Goal: Check status: Check status

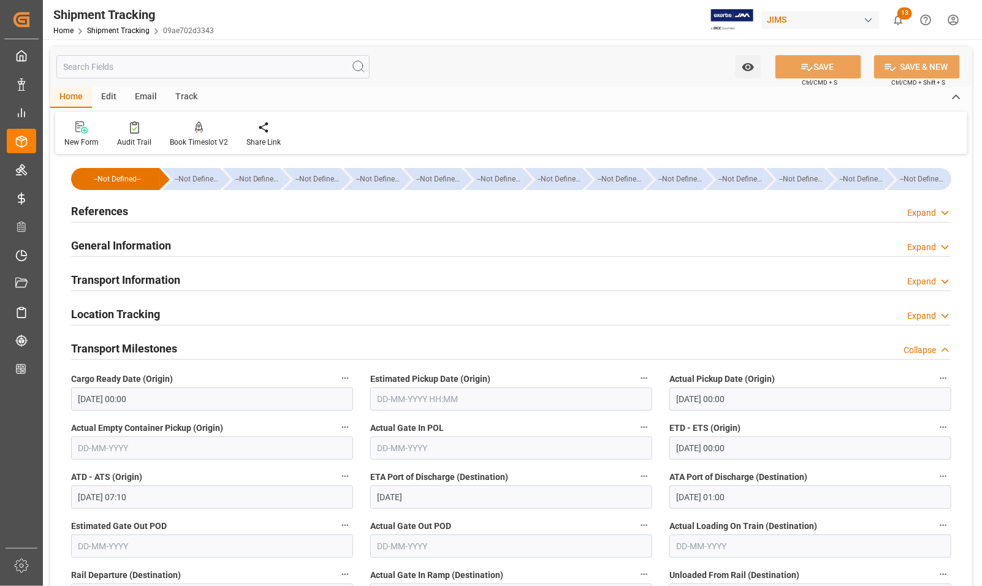
scroll to position [230, 0]
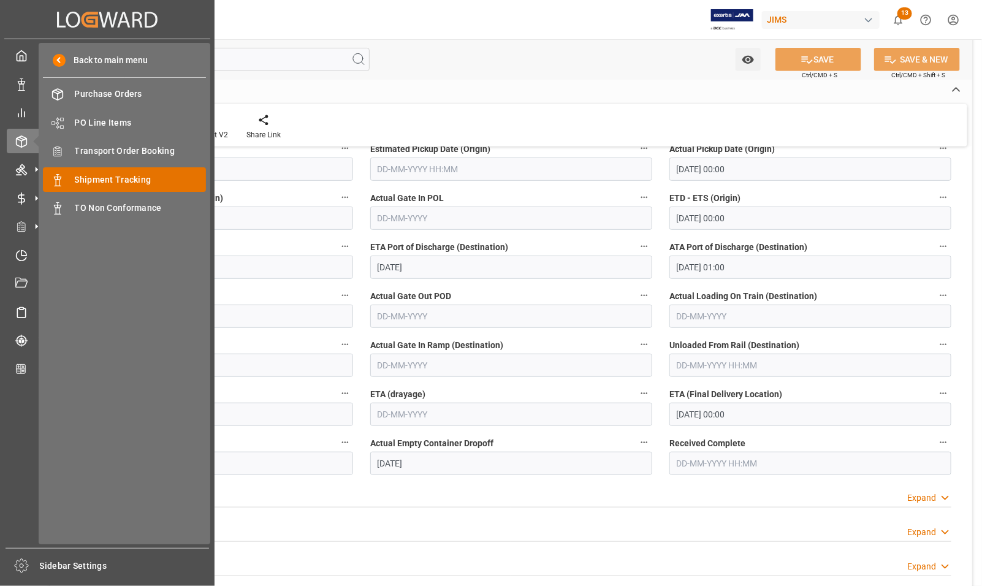
click at [87, 177] on span "Shipment Tracking" at bounding box center [141, 180] width 132 height 13
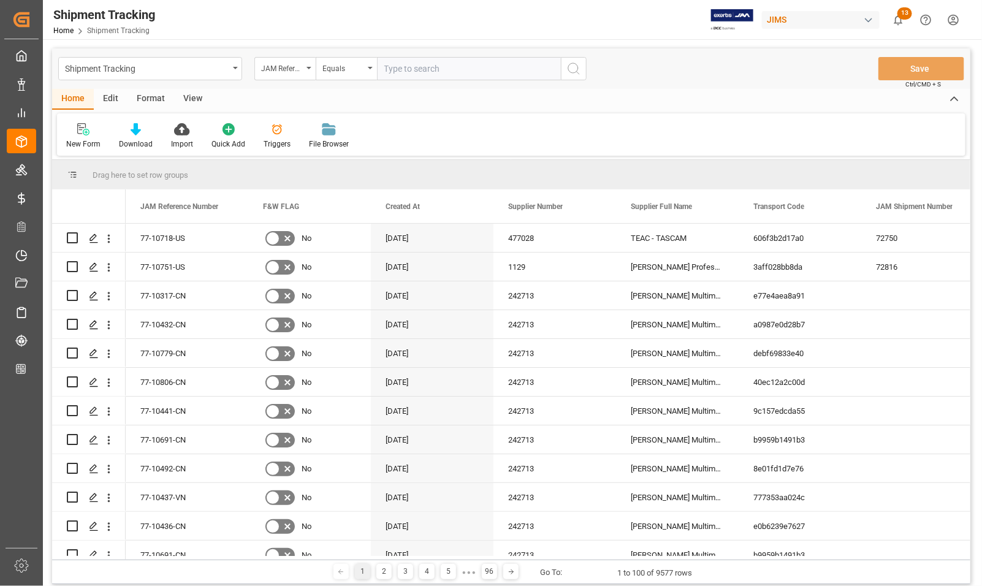
click at [429, 66] on input "text" at bounding box center [469, 68] width 184 height 23
type input "77-10741-US"
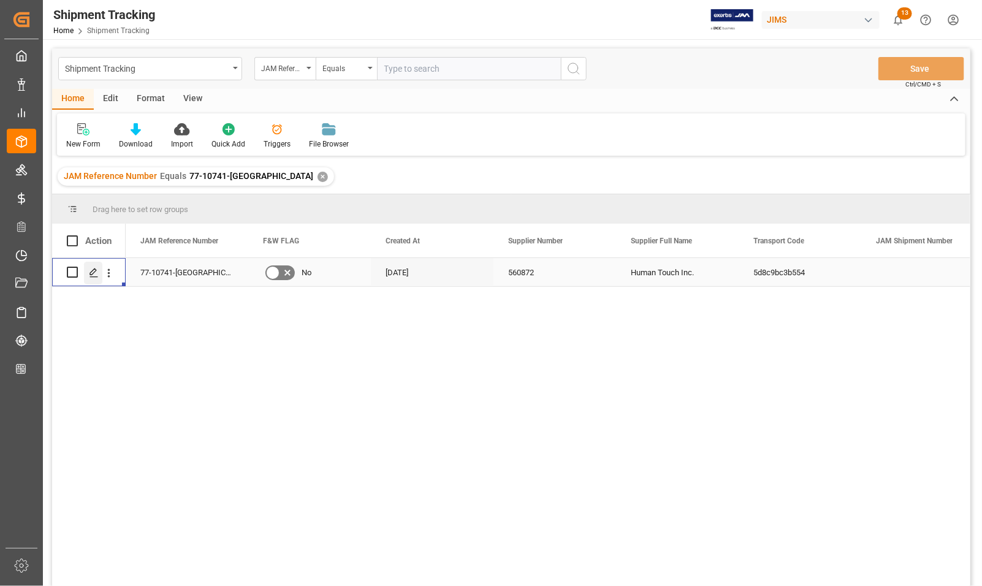
click at [93, 270] on icon "Press SPACE to select this row." at bounding box center [94, 273] width 10 height 10
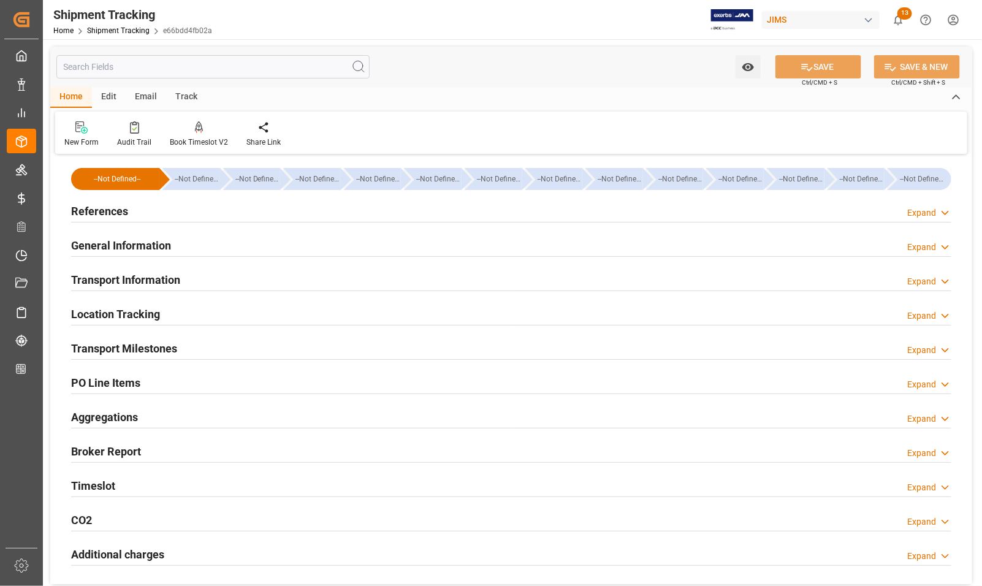
type input "26-08-2025"
click at [103, 207] on h2 "References" at bounding box center [99, 211] width 57 height 17
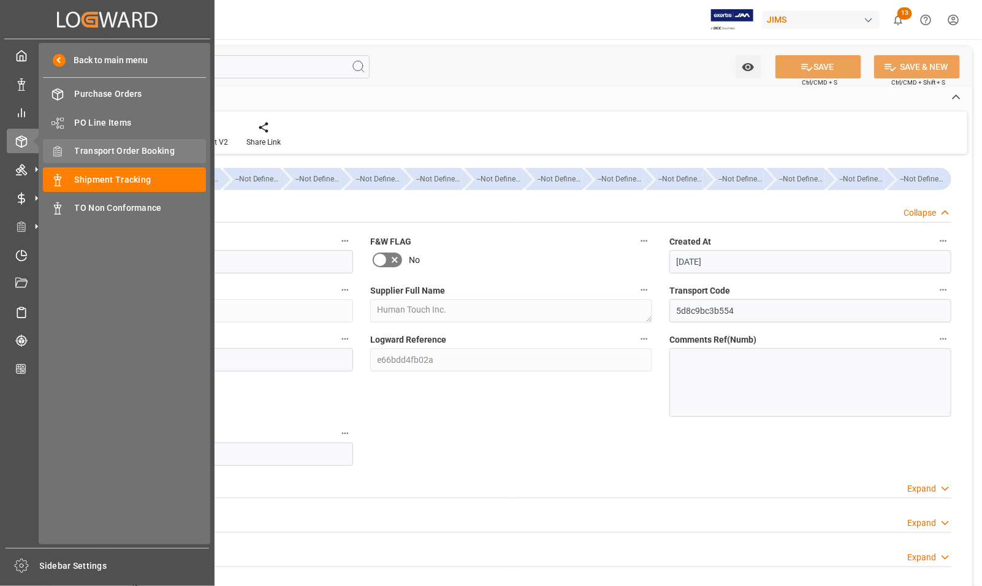
click at [99, 150] on span "Transport Order Booking" at bounding box center [141, 151] width 132 height 13
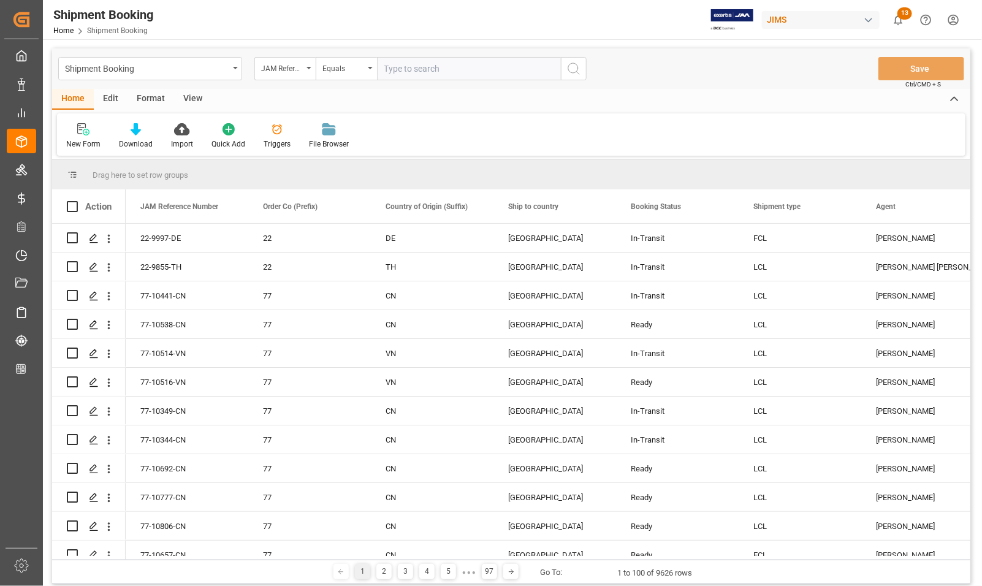
click at [435, 66] on input "text" at bounding box center [469, 68] width 184 height 23
type input "77-10741-US"
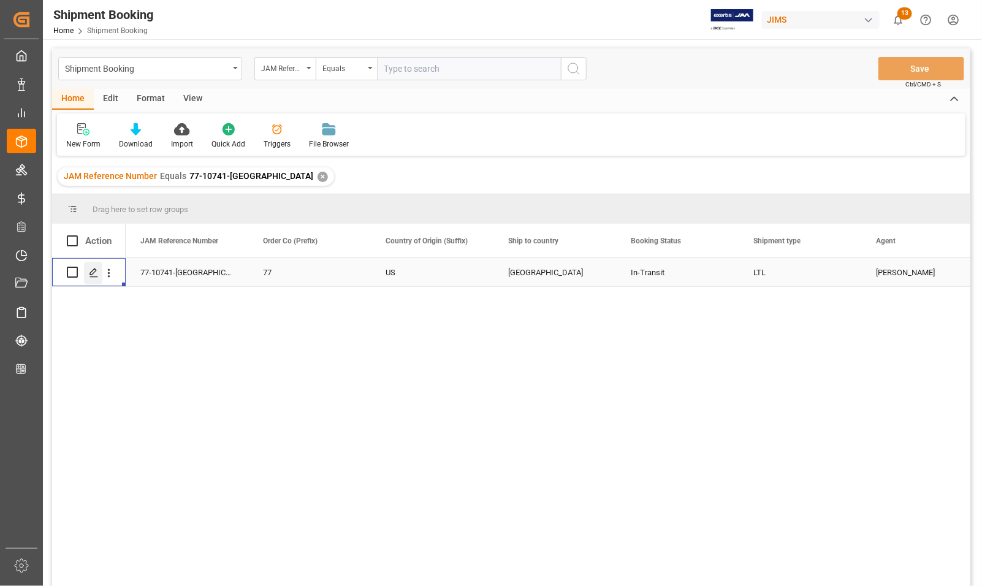
click at [91, 270] on icon "Press SPACE to select this row." at bounding box center [94, 273] width 10 height 10
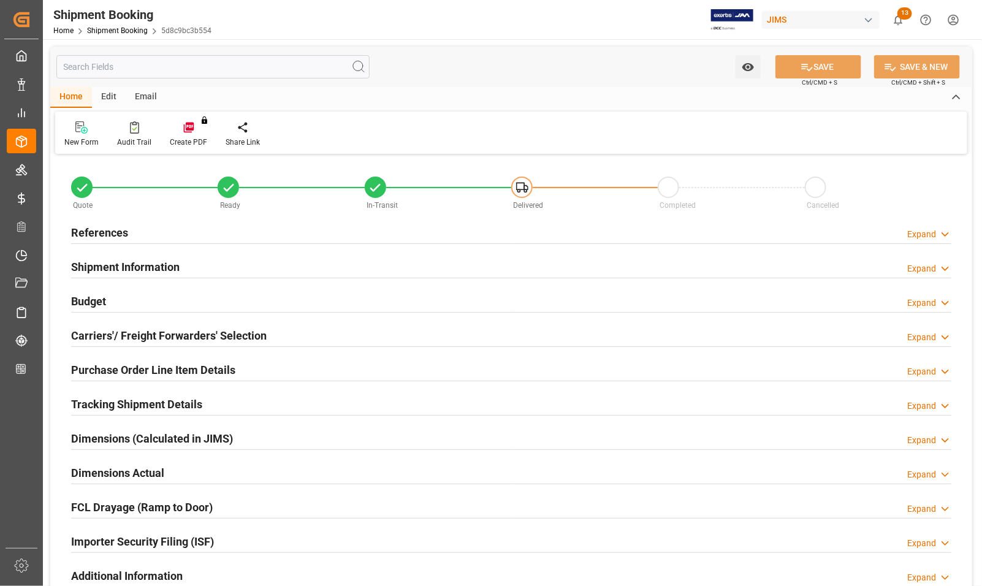
type input "163.9316"
type input "894.976"
type input "804"
type input "4937.08"
click at [83, 298] on h2 "Budget" at bounding box center [88, 301] width 35 height 17
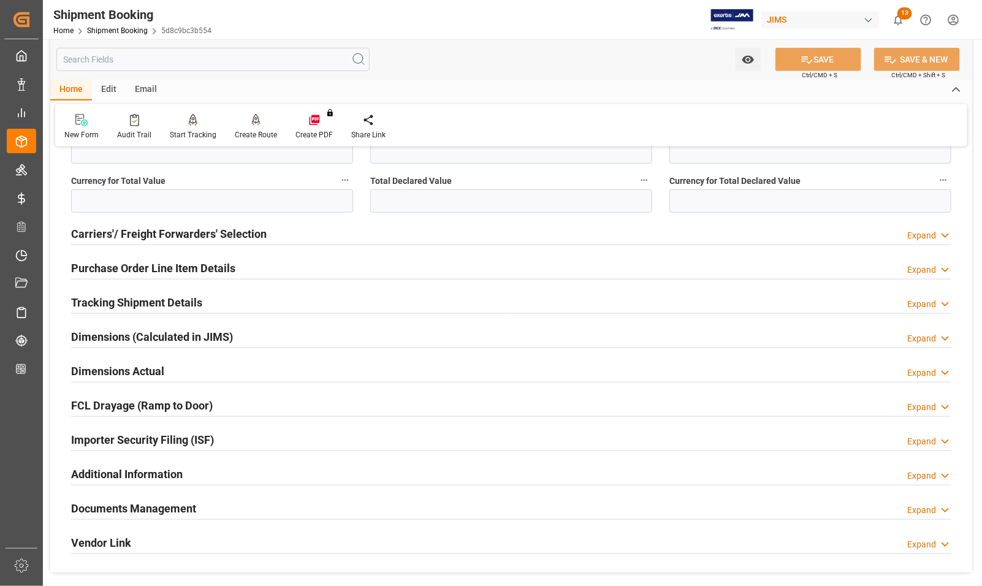
scroll to position [460, 0]
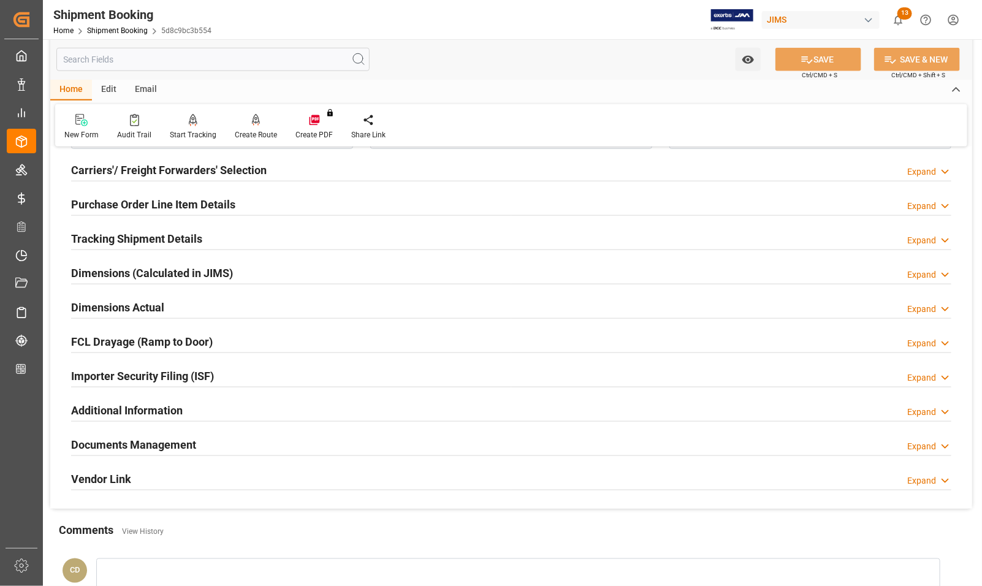
click at [132, 441] on h2 "Documents Management" at bounding box center [133, 445] width 125 height 17
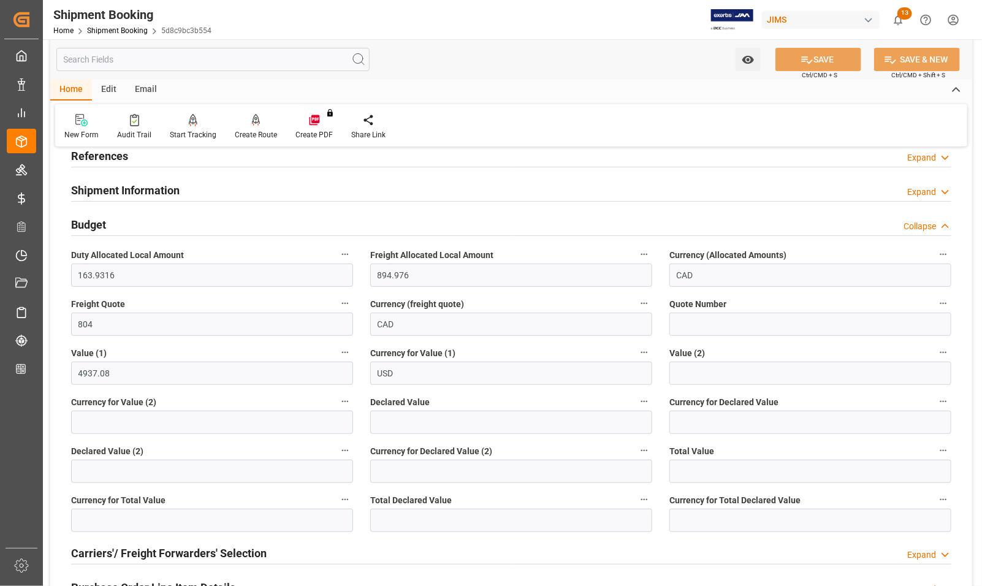
scroll to position [153, 0]
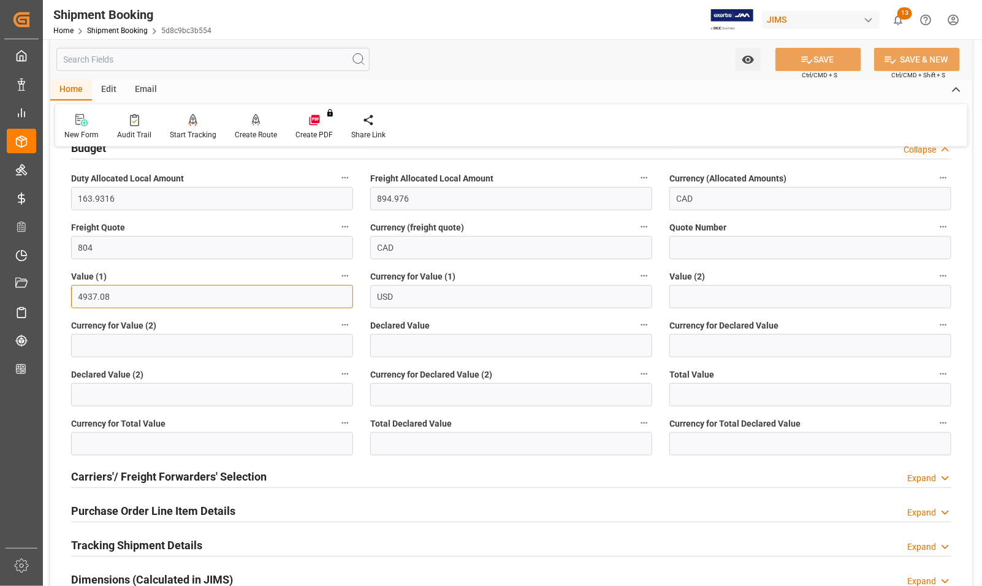
drag, startPoint x: 124, startPoint y: 296, endPoint x: 72, endPoint y: 296, distance: 52.1
click at [72, 296] on input "4937.08" at bounding box center [212, 296] width 282 height 23
drag, startPoint x: 581, startPoint y: 83, endPoint x: 663, endPoint y: 77, distance: 81.8
click at [663, 77] on div "Watch Option SAVE Ctrl/CMD + S SAVE & NEW Ctrl/CMD + Shift + S Home Edit Email …" at bounding box center [511, 92] width 922 height 107
click at [114, 296] on input "4937.08" at bounding box center [212, 296] width 282 height 23
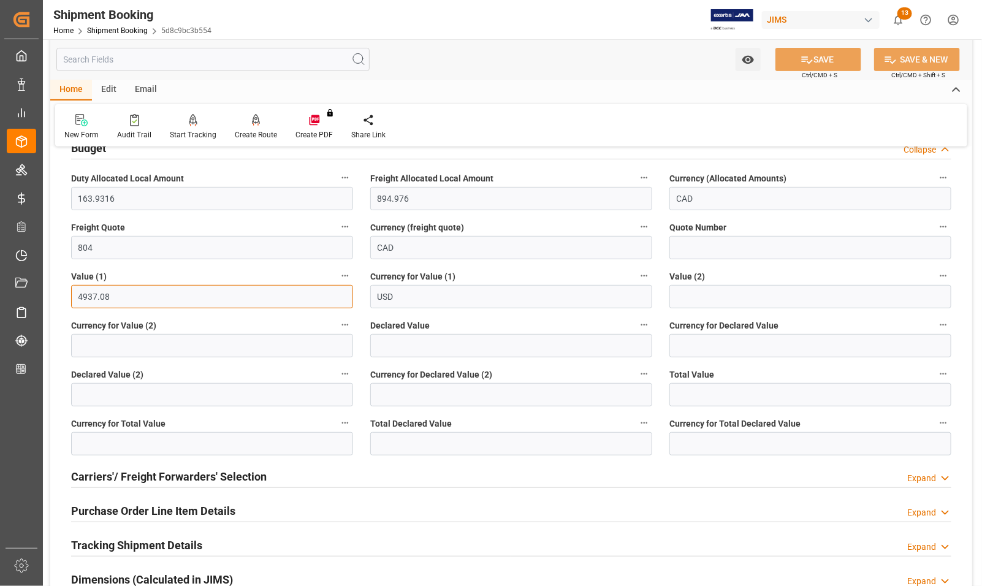
drag, startPoint x: 115, startPoint y: 296, endPoint x: 72, endPoint y: 297, distance: 43.0
click at [72, 297] on input "4937.08" at bounding box center [212, 296] width 282 height 23
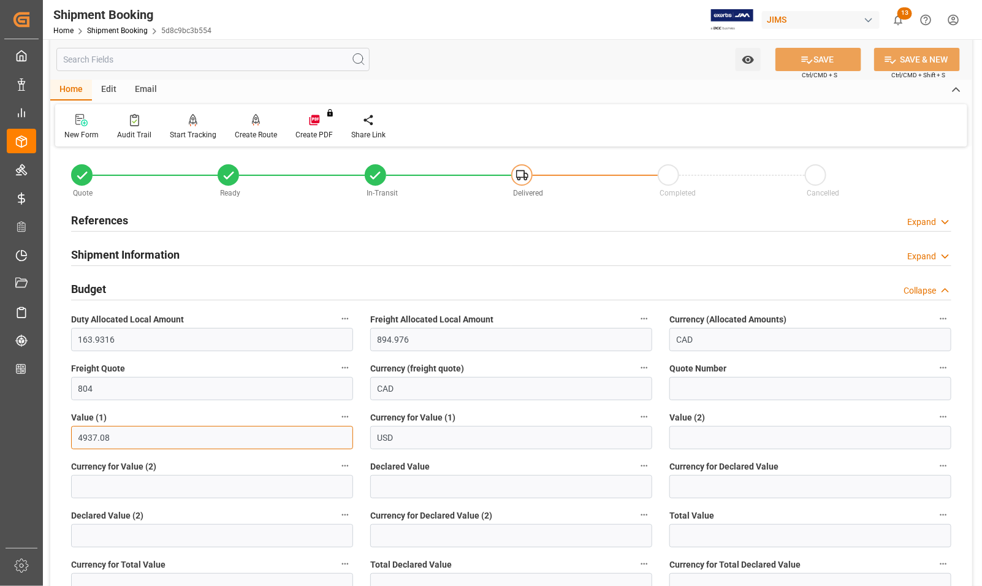
scroll to position [0, 0]
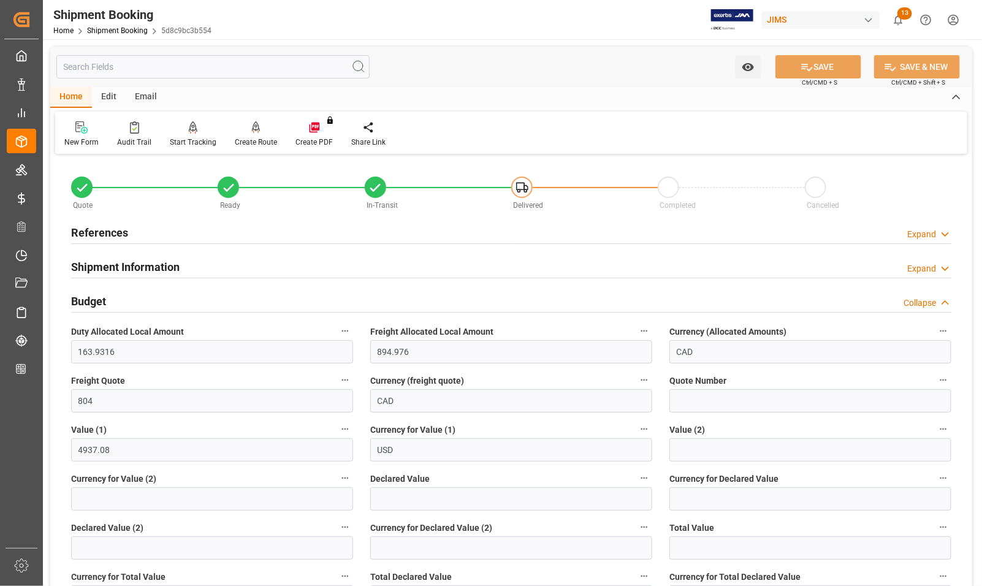
click at [93, 296] on h2 "Budget" at bounding box center [88, 301] width 35 height 17
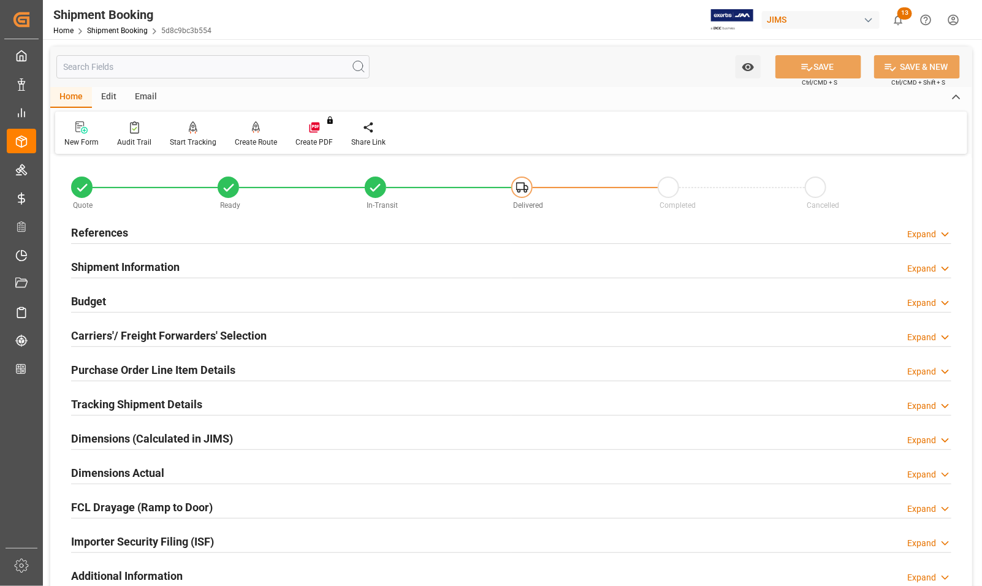
click at [80, 227] on h2 "References" at bounding box center [99, 232] width 57 height 17
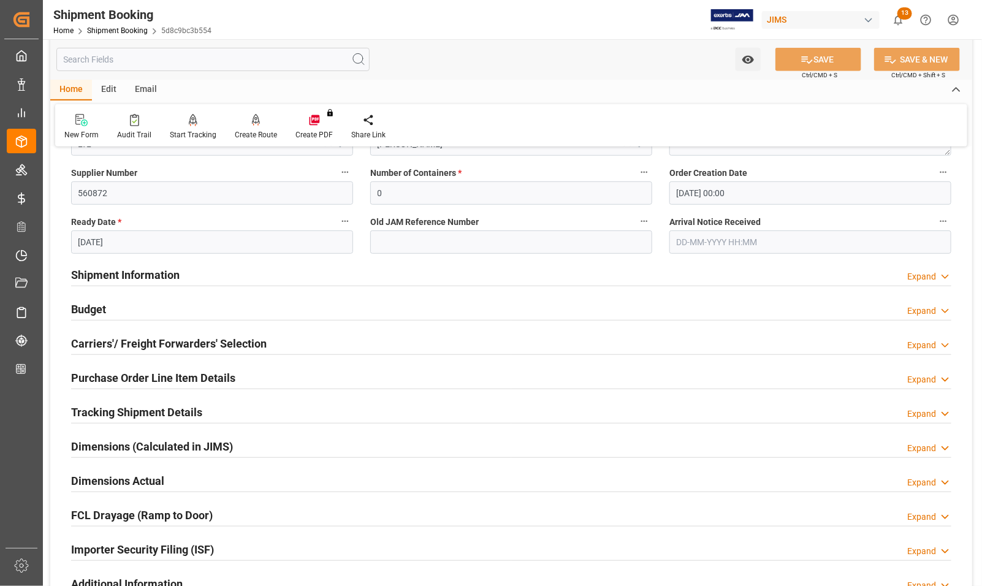
scroll to position [383, 0]
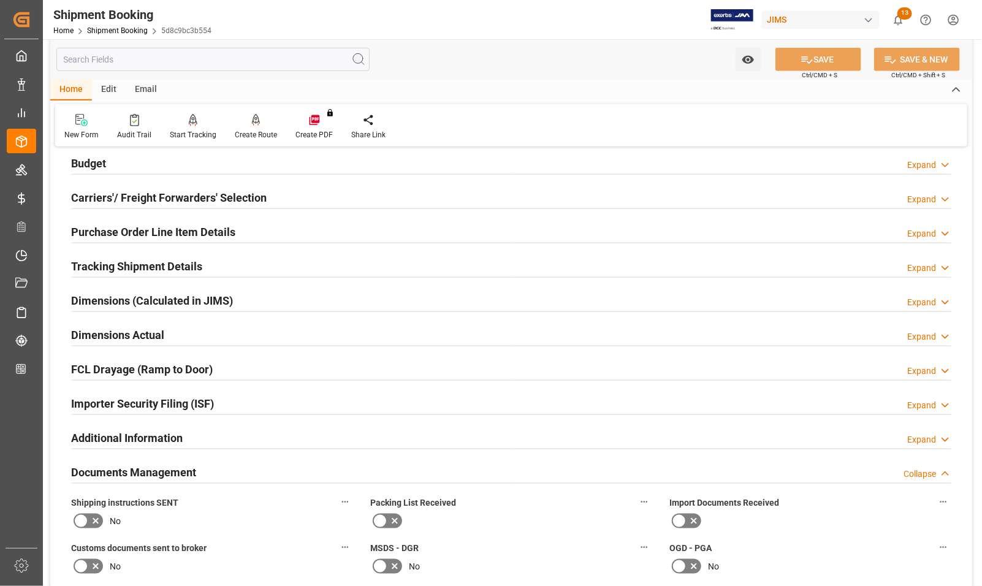
click at [105, 230] on h2 "Purchase Order Line Item Details" at bounding box center [153, 232] width 164 height 17
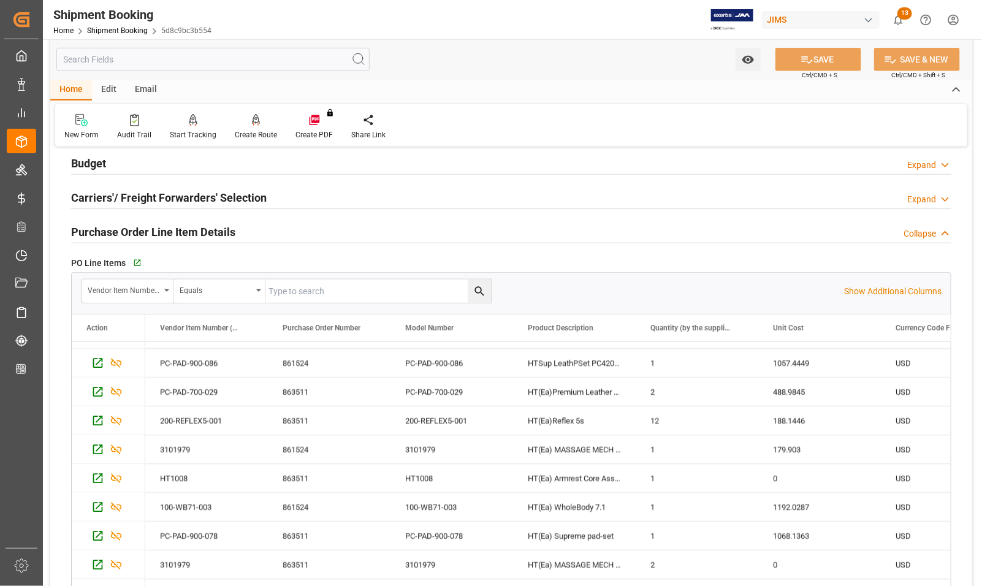
click at [86, 234] on h2 "Purchase Order Line Item Details" at bounding box center [153, 232] width 164 height 17
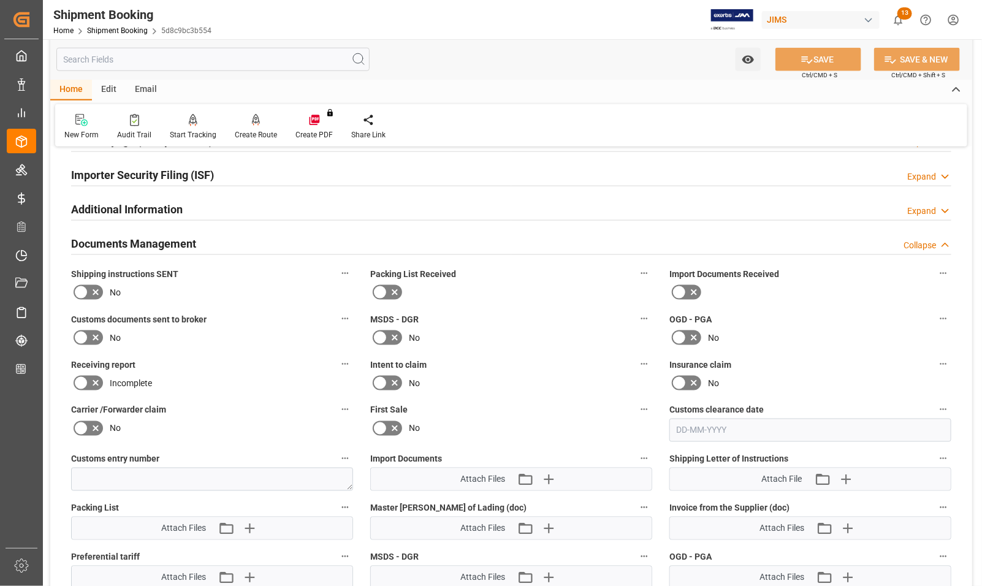
scroll to position [613, 0]
click at [682, 292] on icon at bounding box center [679, 291] width 15 height 15
click at [0, 0] on input "checkbox" at bounding box center [0, 0] width 0 height 0
click at [382, 288] on icon at bounding box center [380, 291] width 15 height 15
click at [0, 0] on input "checkbox" at bounding box center [0, 0] width 0 height 0
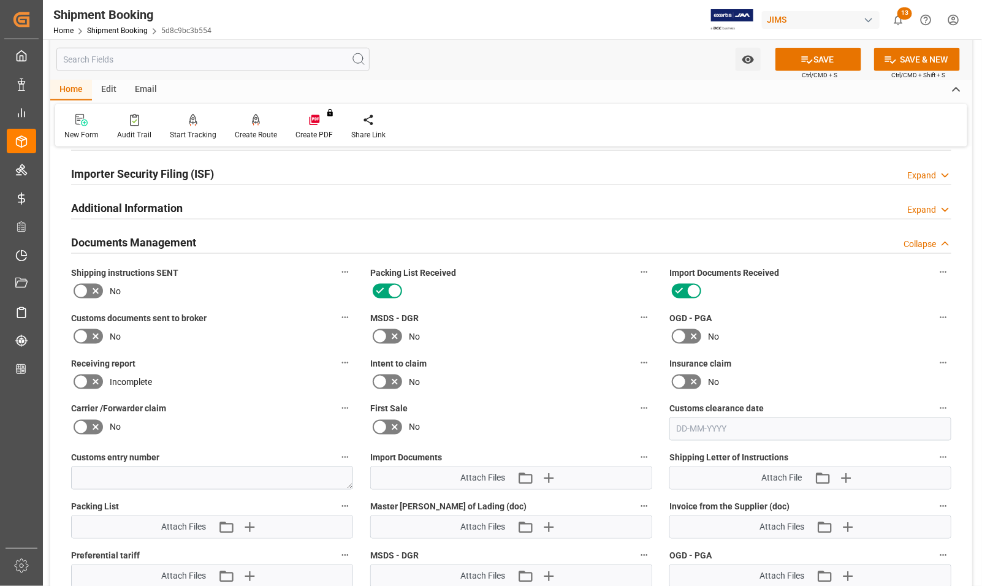
click at [85, 331] on icon at bounding box center [81, 336] width 15 height 15
click at [0, 0] on input "checkbox" at bounding box center [0, 0] width 0 height 0
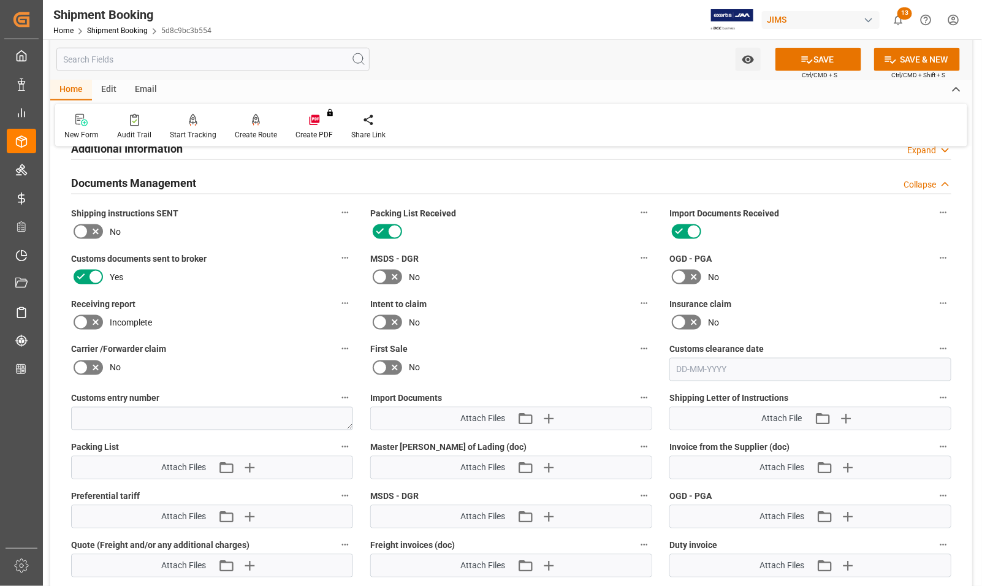
scroll to position [766, 0]
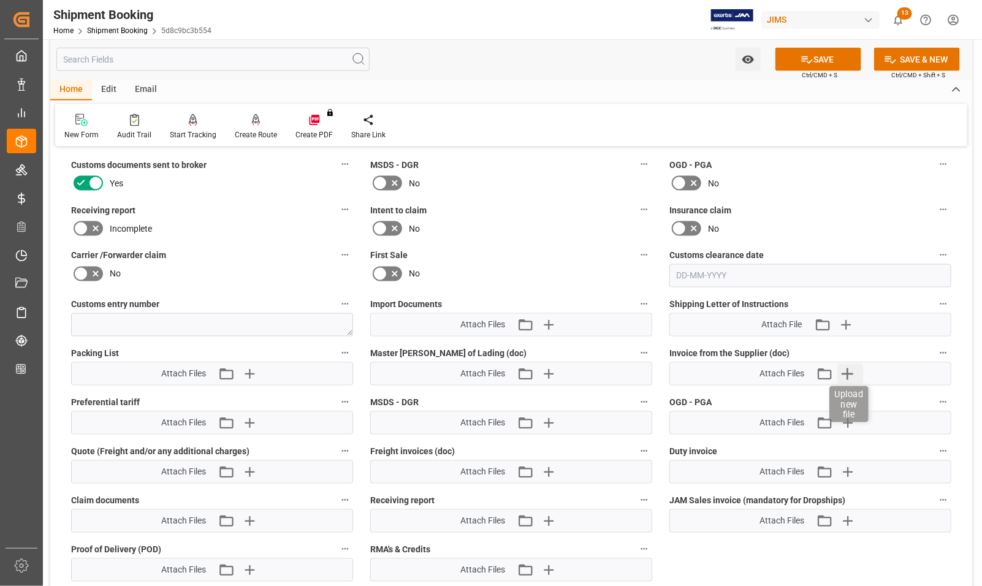
click at [847, 372] on icon "button" at bounding box center [848, 375] width 12 height 12
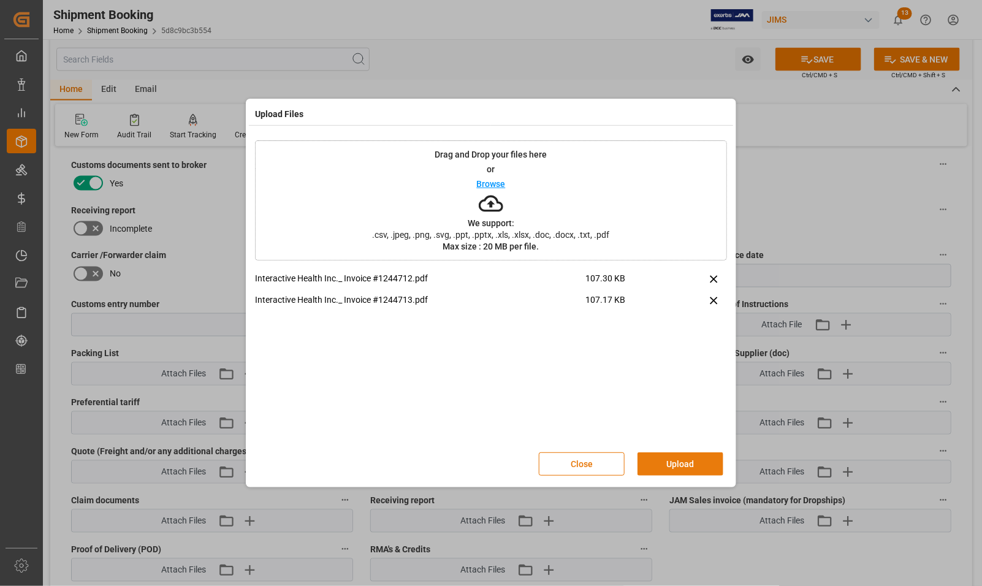
click at [684, 464] on button "Upload" at bounding box center [681, 464] width 86 height 23
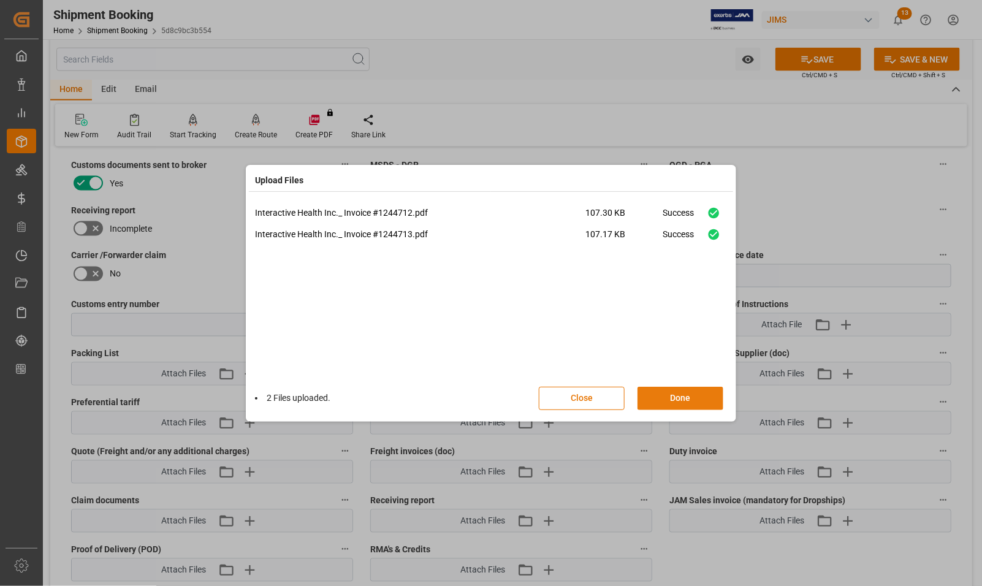
click at [689, 397] on button "Done" at bounding box center [681, 398] width 86 height 23
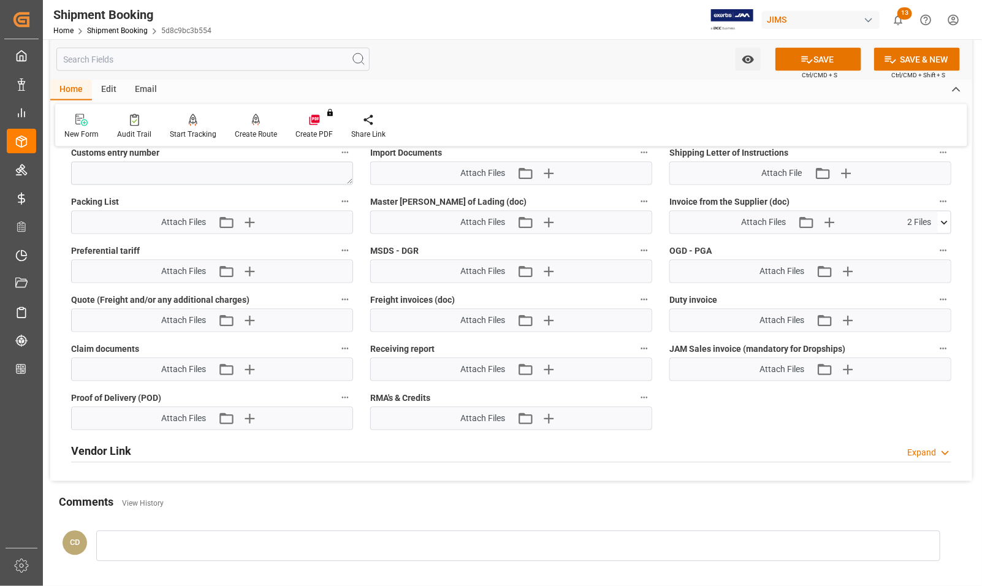
scroll to position [920, 0]
click at [838, 60] on button "SAVE" at bounding box center [819, 59] width 86 height 23
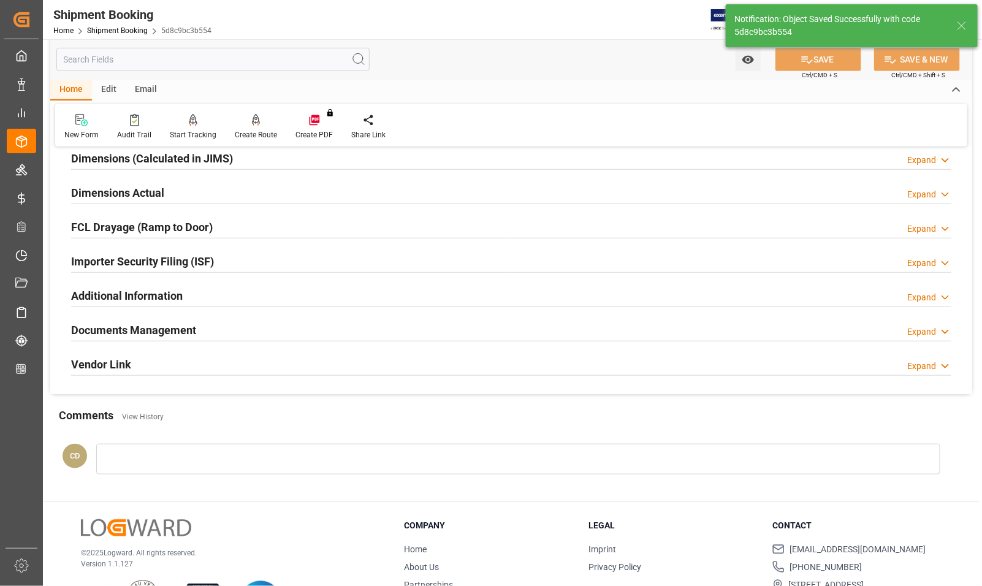
scroll to position [105, 0]
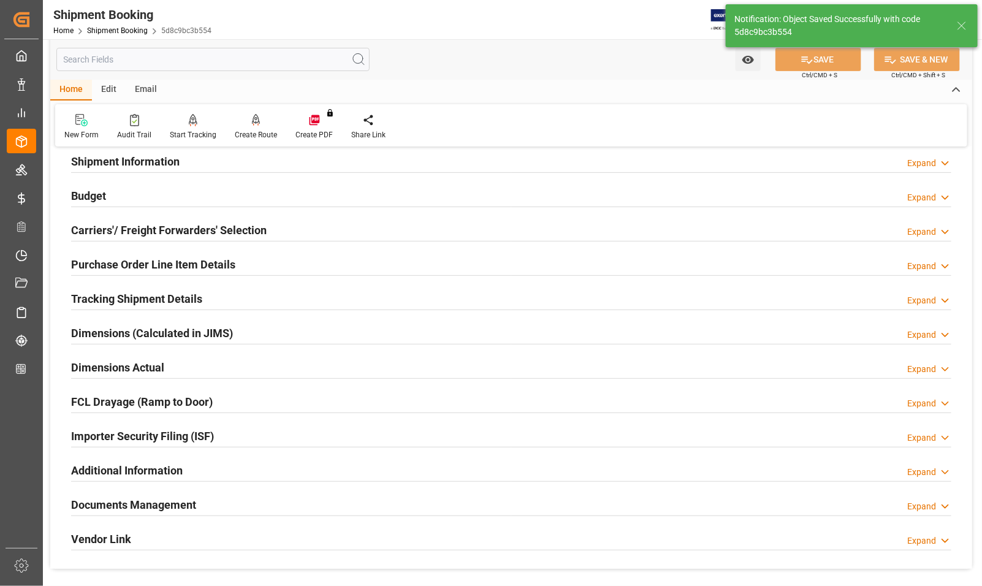
click at [92, 190] on h2 "Budget" at bounding box center [88, 196] width 35 height 17
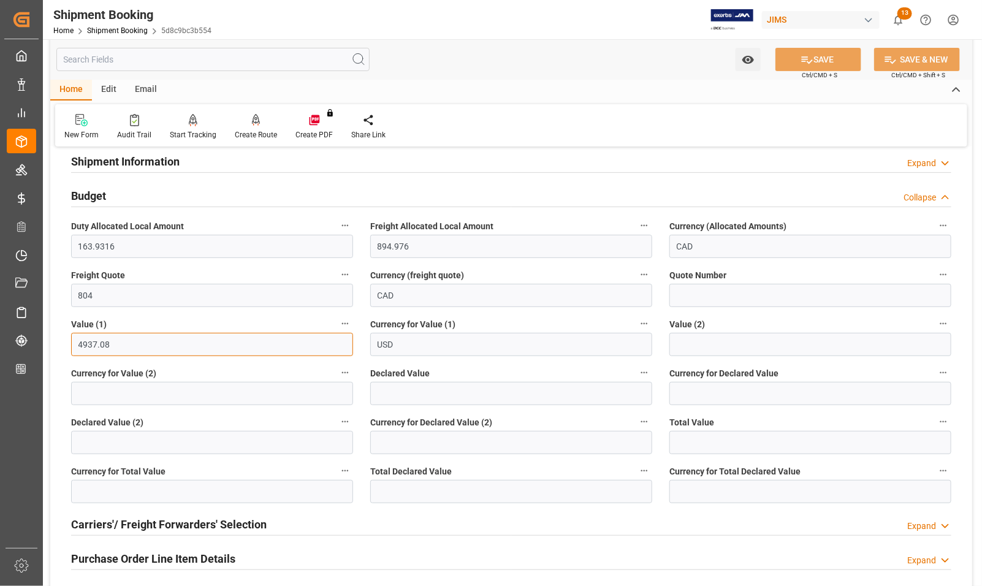
click at [121, 346] on input "4937.08" at bounding box center [212, 344] width 282 height 23
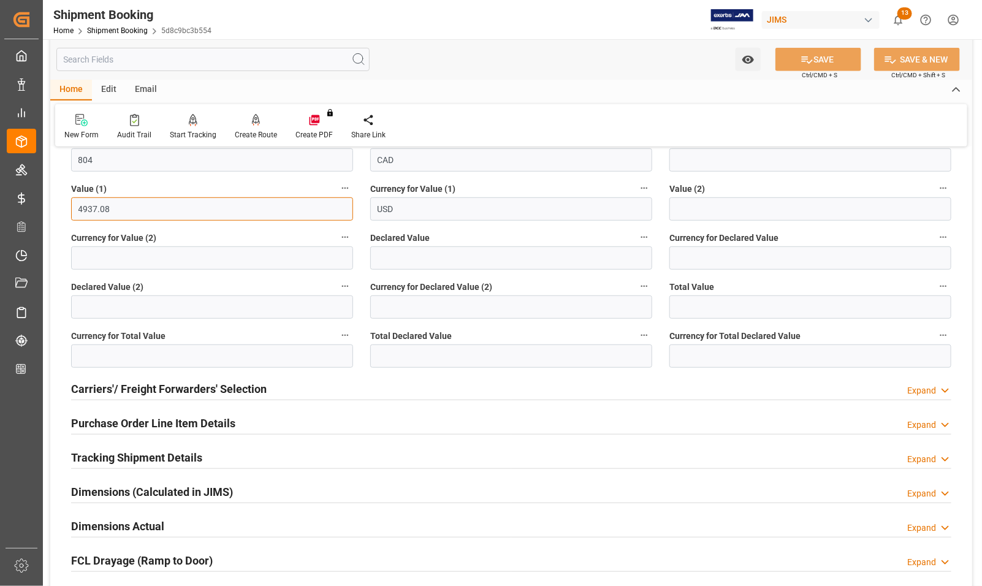
scroll to position [259, 0]
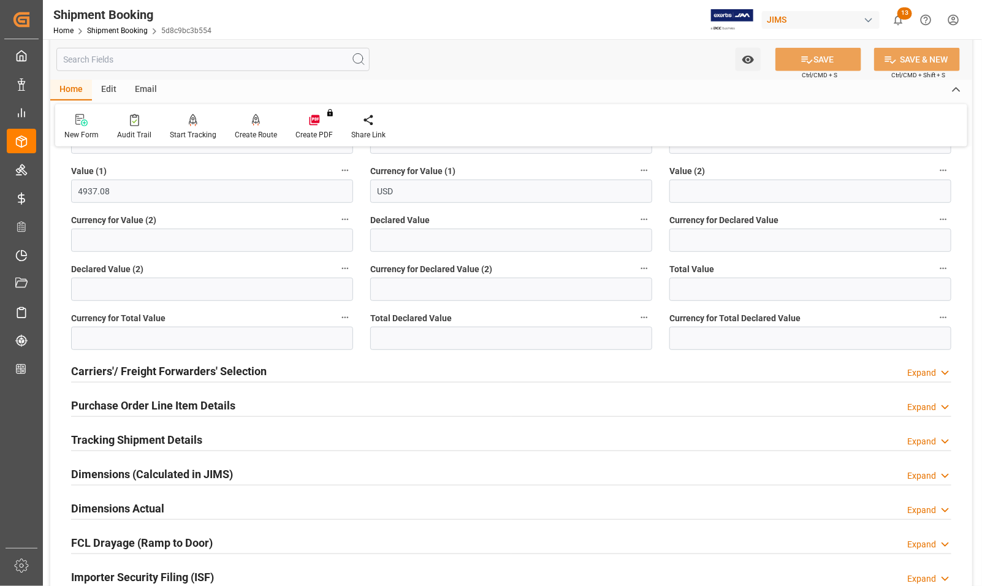
click at [112, 405] on h2 "Purchase Order Line Item Details" at bounding box center [153, 405] width 164 height 17
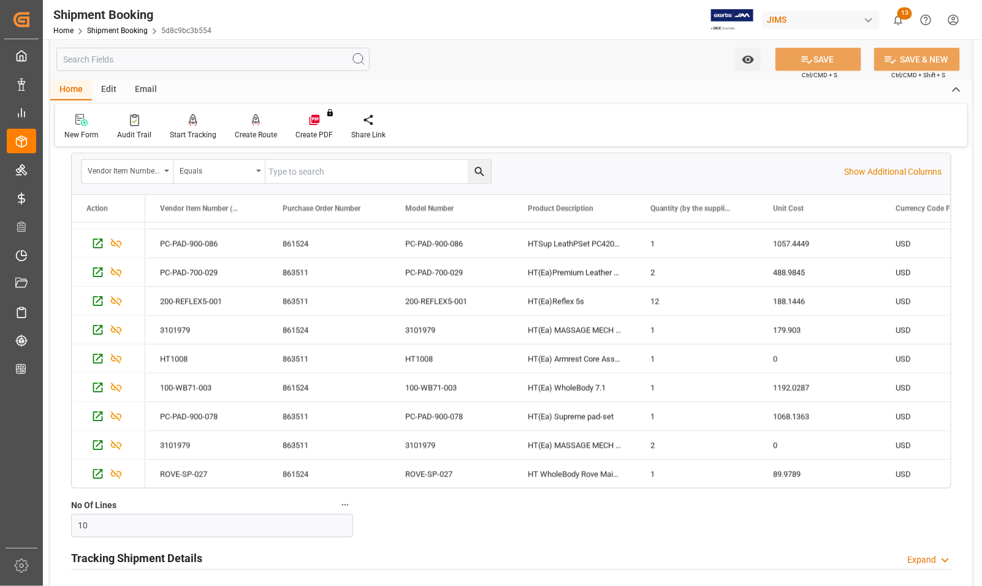
scroll to position [565, 0]
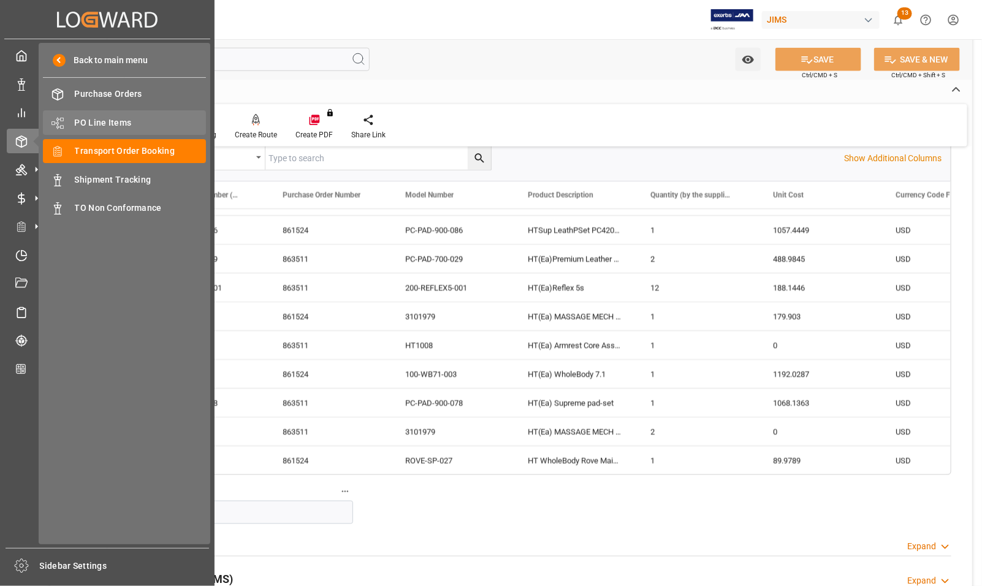
click at [99, 123] on span "PO Line Items" at bounding box center [141, 123] width 132 height 13
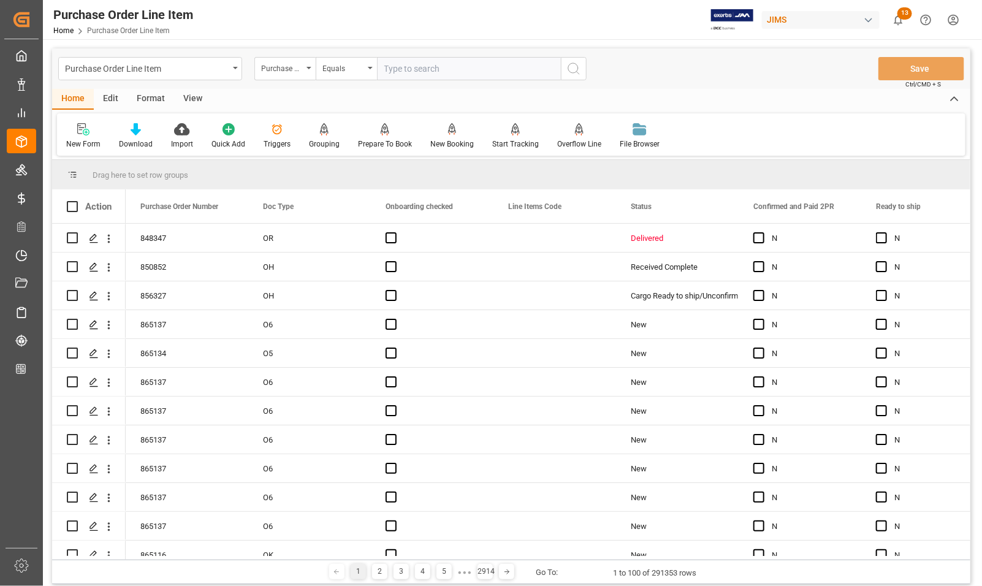
click at [463, 75] on input "text" at bounding box center [469, 68] width 184 height 23
click at [460, 67] on input "text" at bounding box center [469, 68] width 184 height 23
type input "857306"
click at [571, 72] on icon "search button" at bounding box center [574, 68] width 15 height 15
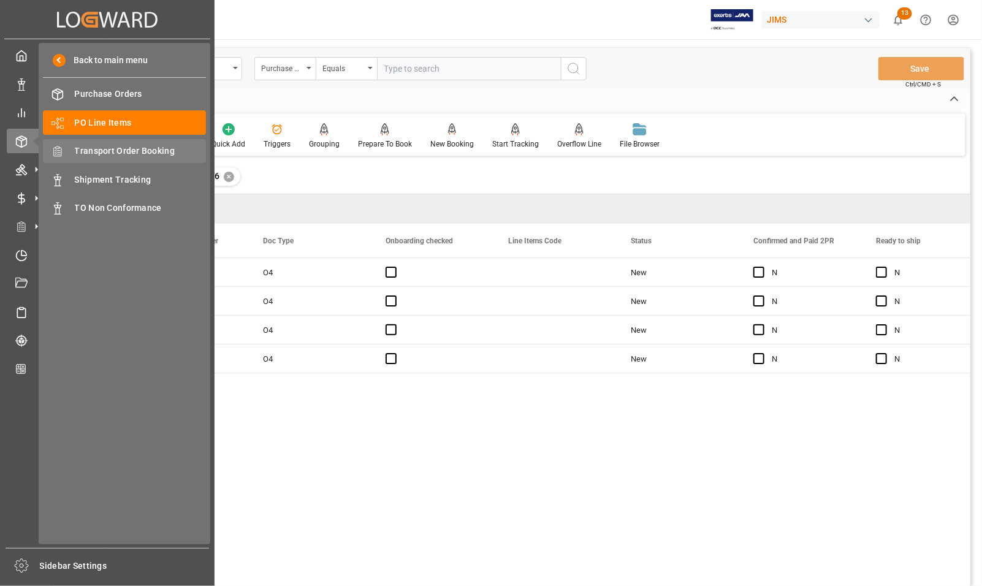
click at [98, 152] on span "Transport Order Booking" at bounding box center [141, 151] width 132 height 13
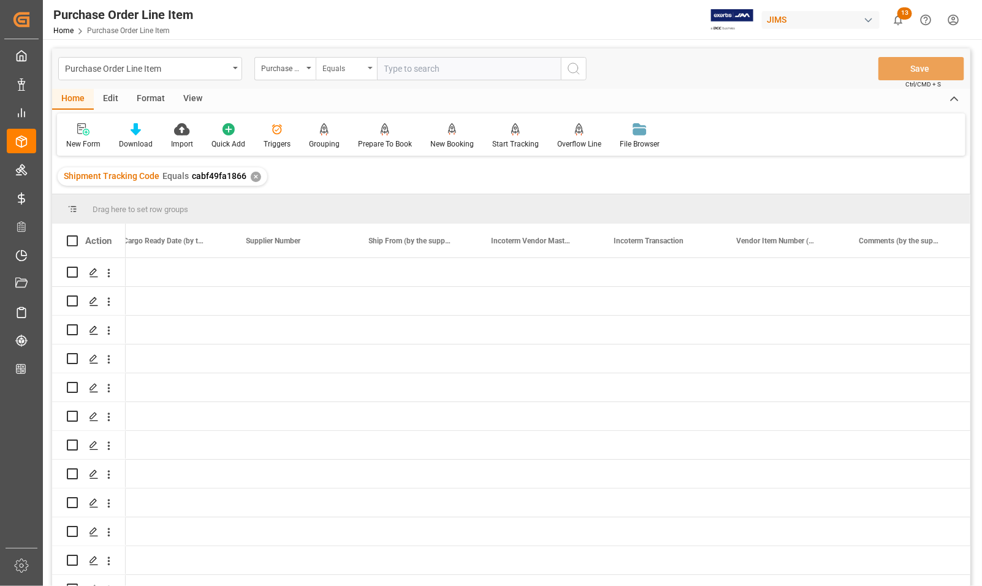
scroll to position [0, 10318]
